Goal: Task Accomplishment & Management: Complete application form

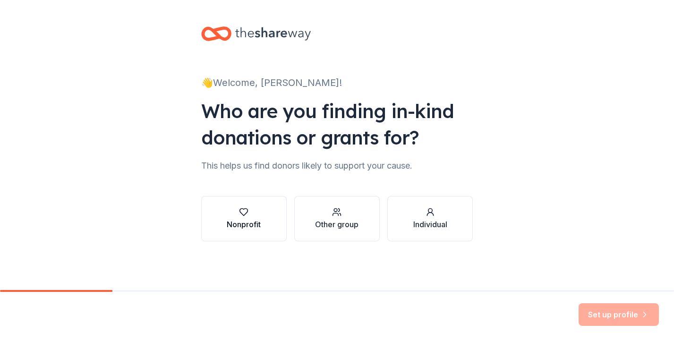
click at [245, 215] on icon "button" at bounding box center [243, 211] width 9 height 9
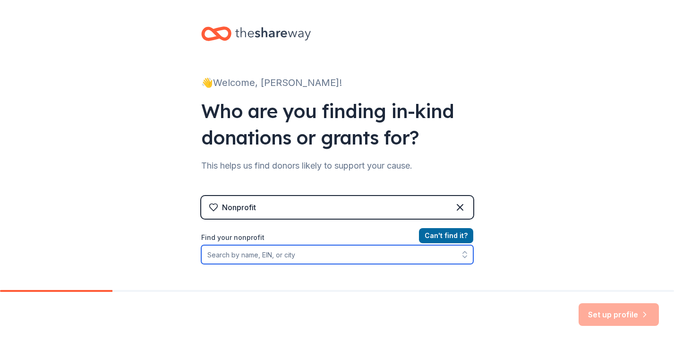
click at [280, 254] on input "Find your nonprofit" at bounding box center [337, 254] width 272 height 19
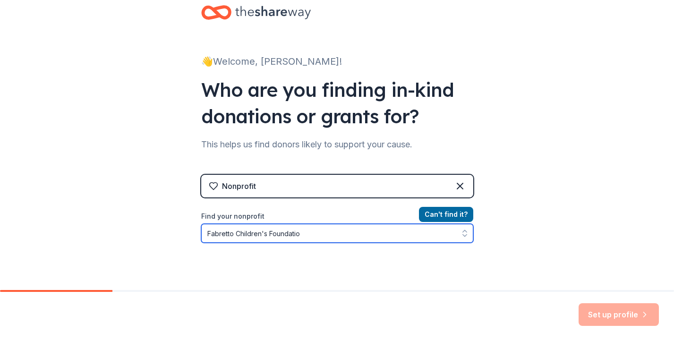
type input "Fabretto Children's Foundation"
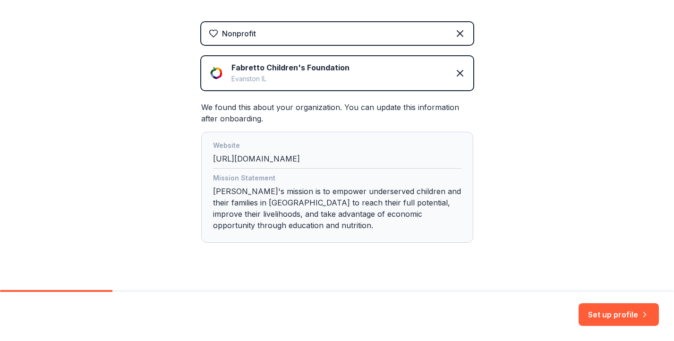
scroll to position [191, 0]
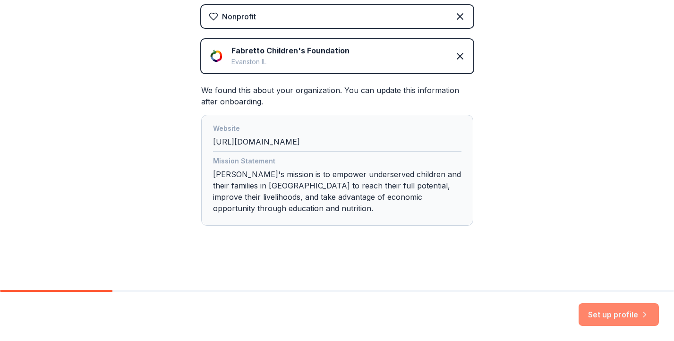
click at [604, 315] on button "Set up profile" at bounding box center [619, 314] width 80 height 23
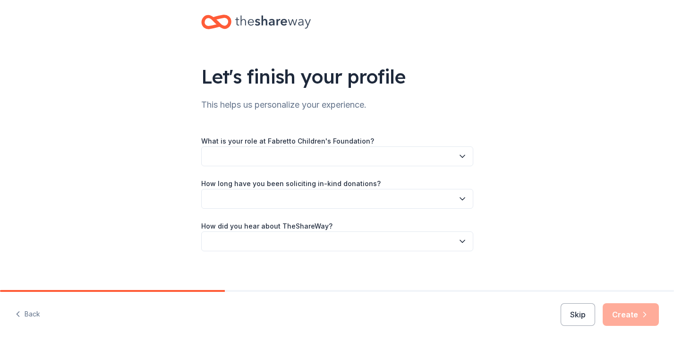
scroll to position [18, 0]
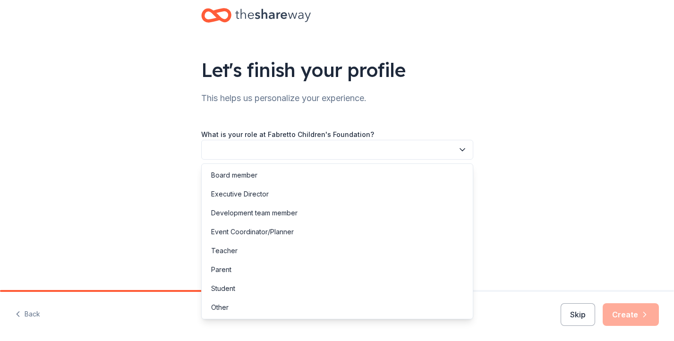
click at [463, 148] on icon "button" at bounding box center [462, 149] width 9 height 9
click at [294, 214] on div "Development team member" at bounding box center [254, 212] width 86 height 11
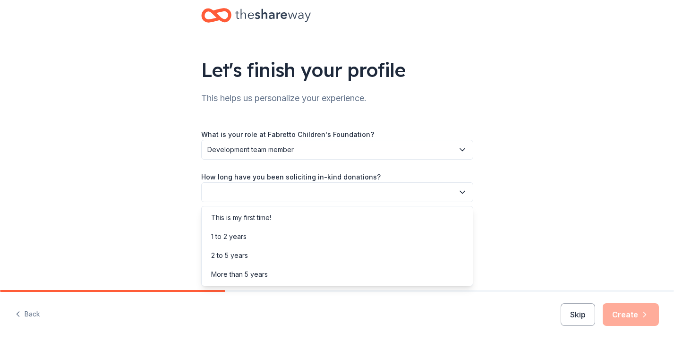
click at [462, 191] on icon "button" at bounding box center [462, 192] width 9 height 9
click at [269, 219] on div "This is my first time!" at bounding box center [241, 217] width 60 height 11
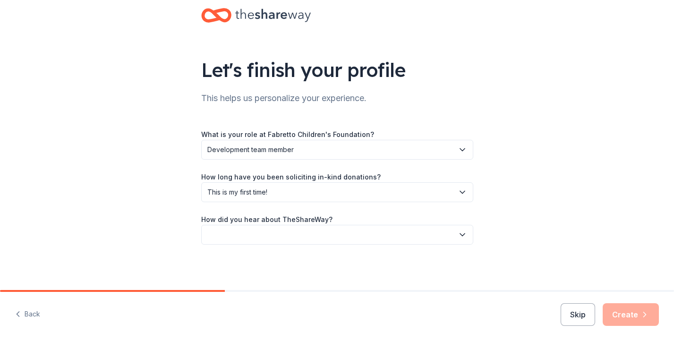
click at [463, 233] on icon "button" at bounding box center [462, 234] width 9 height 9
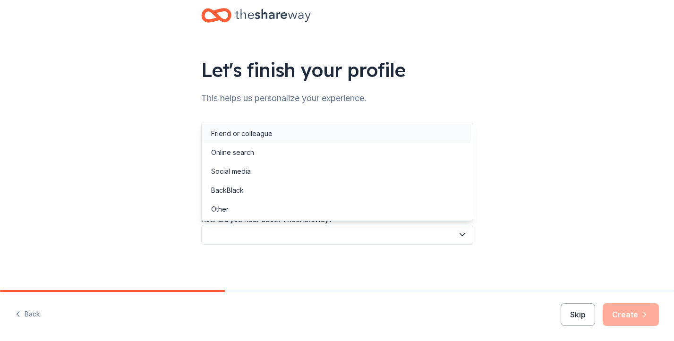
click at [270, 134] on div "Friend or colleague" at bounding box center [241, 133] width 61 height 11
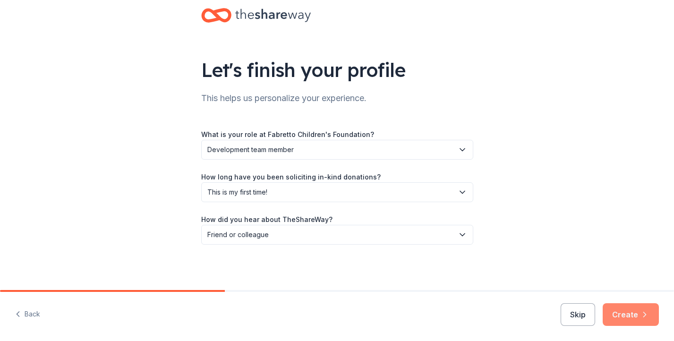
click at [630, 313] on button "Create" at bounding box center [631, 314] width 56 height 23
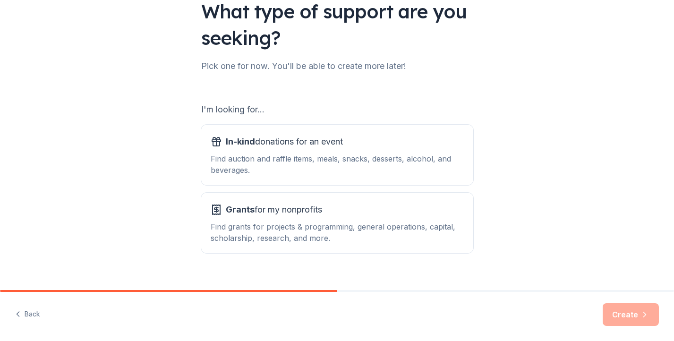
scroll to position [79, 0]
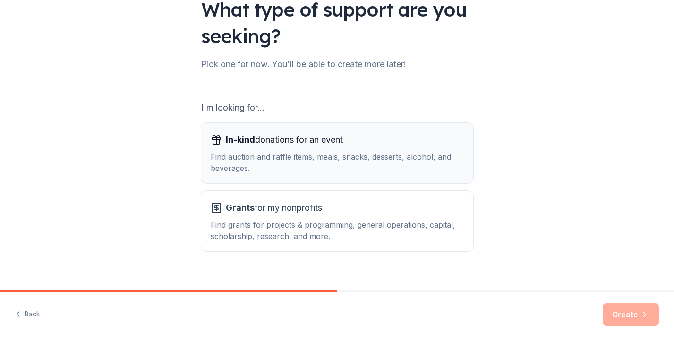
click at [385, 150] on div "In-kind donations for an event Find auction and raffle items, meals, snacks, de…" at bounding box center [337, 153] width 253 height 42
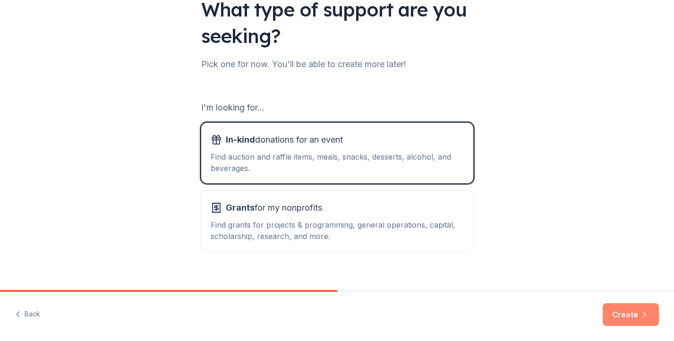
click at [627, 312] on button "Create" at bounding box center [631, 314] width 56 height 23
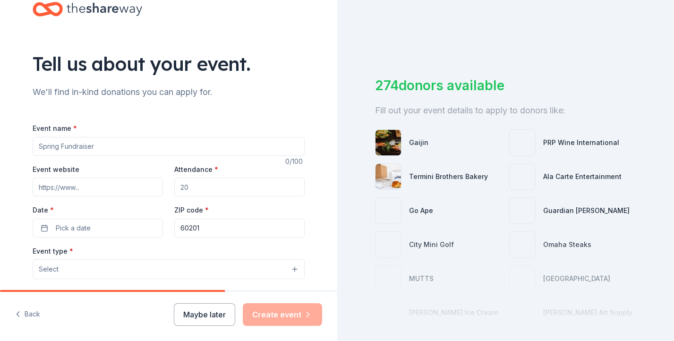
scroll to position [26, 0]
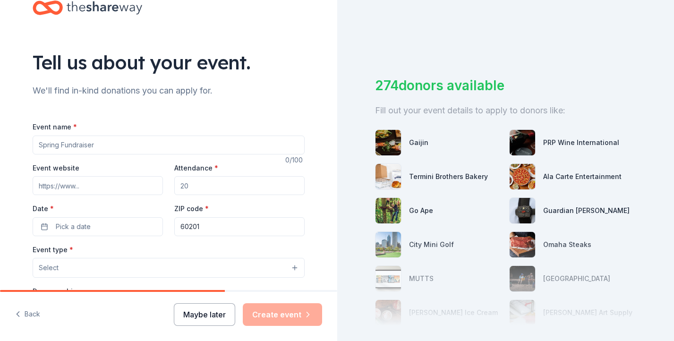
click at [212, 319] on button "Maybe later" at bounding box center [204, 314] width 61 height 23
click at [210, 314] on button "Maybe later" at bounding box center [204, 314] width 61 height 23
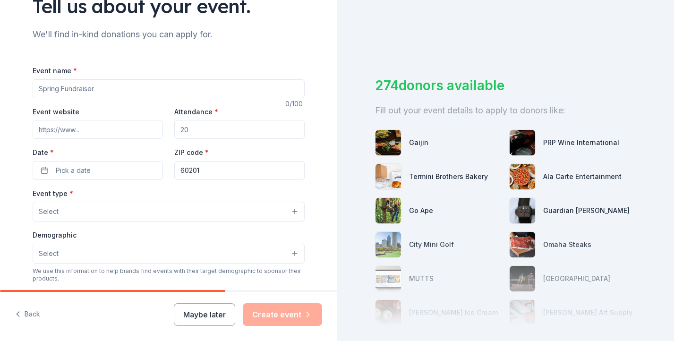
scroll to position [70, 0]
